Goal: Transaction & Acquisition: Purchase product/service

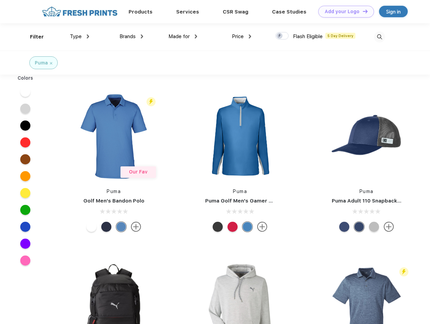
scroll to position [0, 0]
click at [344, 11] on link "Add your Logo Design Tool" at bounding box center [346, 12] width 56 height 12
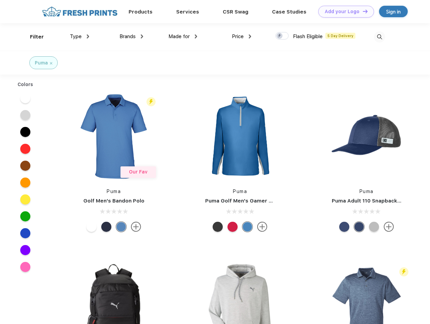
click at [0, 0] on div "Design Tool" at bounding box center [0, 0] width 0 height 0
click at [362, 11] on link "Add your Logo Design Tool" at bounding box center [346, 12] width 56 height 12
click at [32, 37] on div "Filter" at bounding box center [37, 37] width 14 height 8
click at [80, 36] on span "Type" at bounding box center [76, 36] width 12 height 6
click at [131, 36] on span "Brands" at bounding box center [128, 36] width 16 height 6
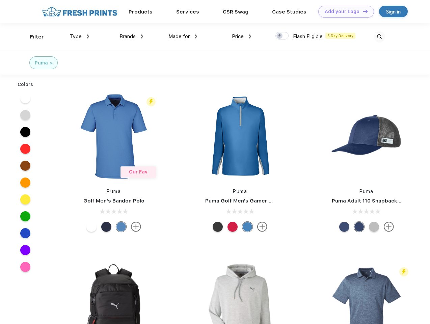
click at [183, 36] on span "Made for" at bounding box center [179, 36] width 21 height 6
click at [242, 36] on span "Price" at bounding box center [238, 36] width 12 height 6
click at [282, 36] on div at bounding box center [282, 35] width 13 height 7
click at [280, 36] on input "checkbox" at bounding box center [278, 34] width 4 height 4
click at [380, 37] on img at bounding box center [379, 36] width 11 height 11
